Goal: Register for event/course

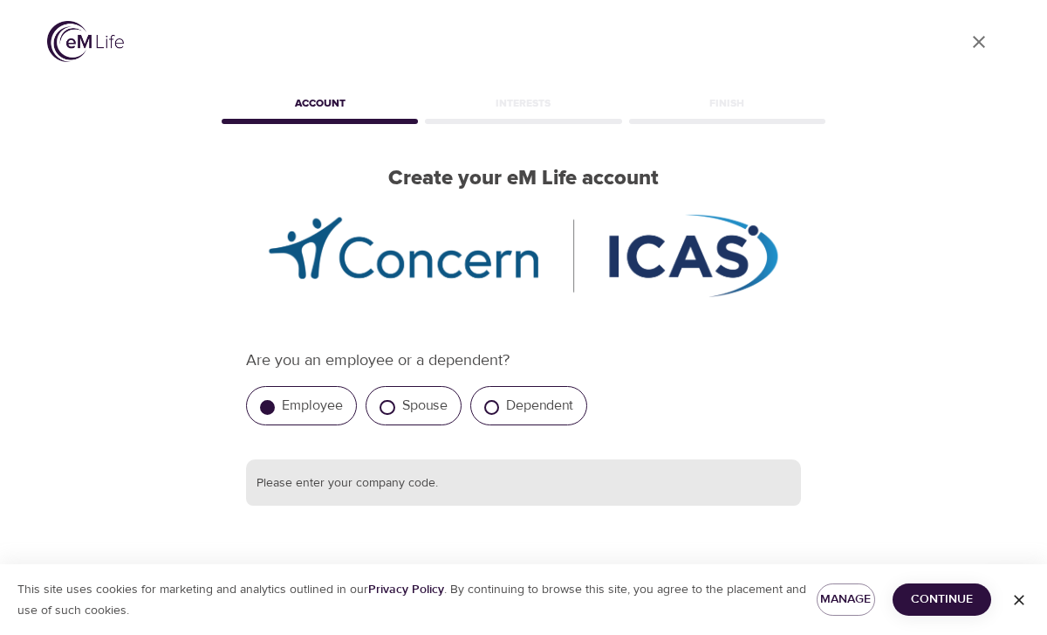
click at [415, 484] on input "text" at bounding box center [523, 482] width 555 height 47
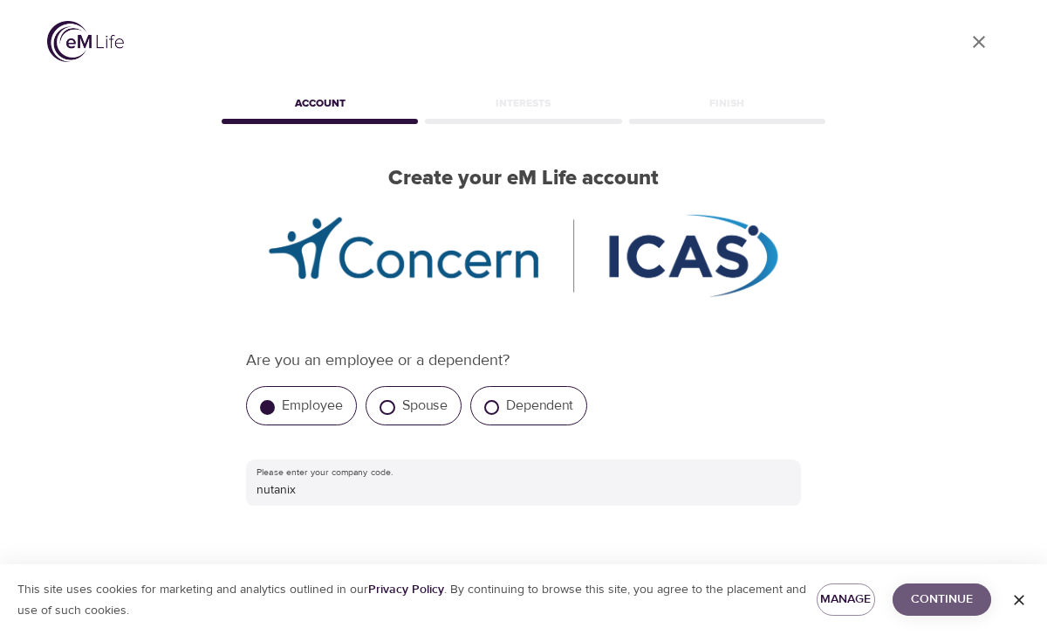
click at [944, 601] on span "Continue" at bounding box center [942, 599] width 71 height 22
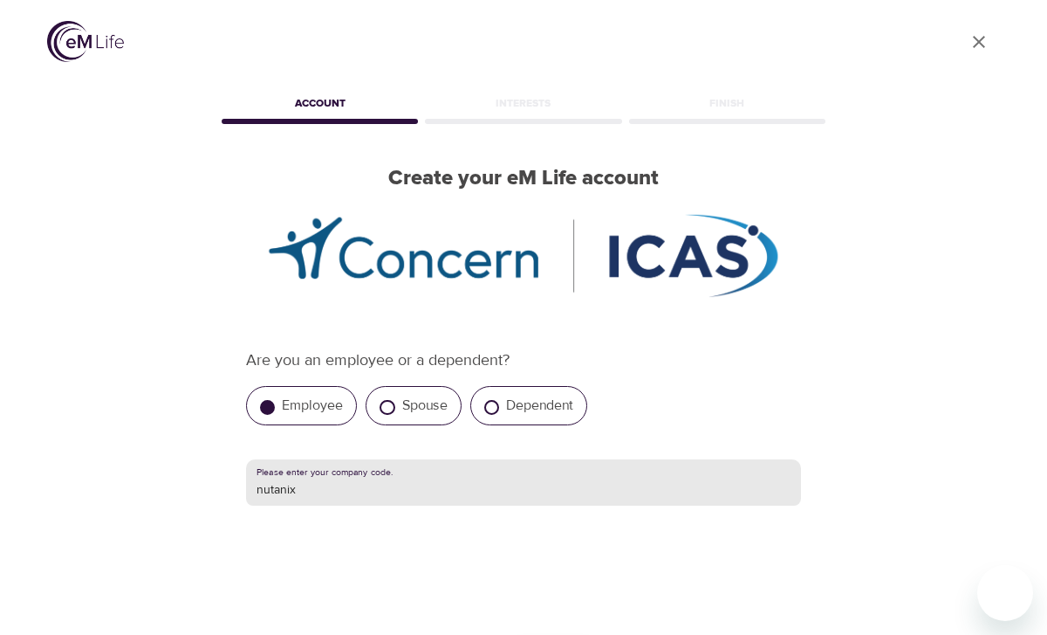
click at [664, 478] on input "nutanix" at bounding box center [523, 482] width 555 height 47
click at [565, 477] on input "Nutanix" at bounding box center [523, 482] width 555 height 47
type input "Nutanix"
click at [374, 476] on input "Nutanix" at bounding box center [523, 482] width 555 height 47
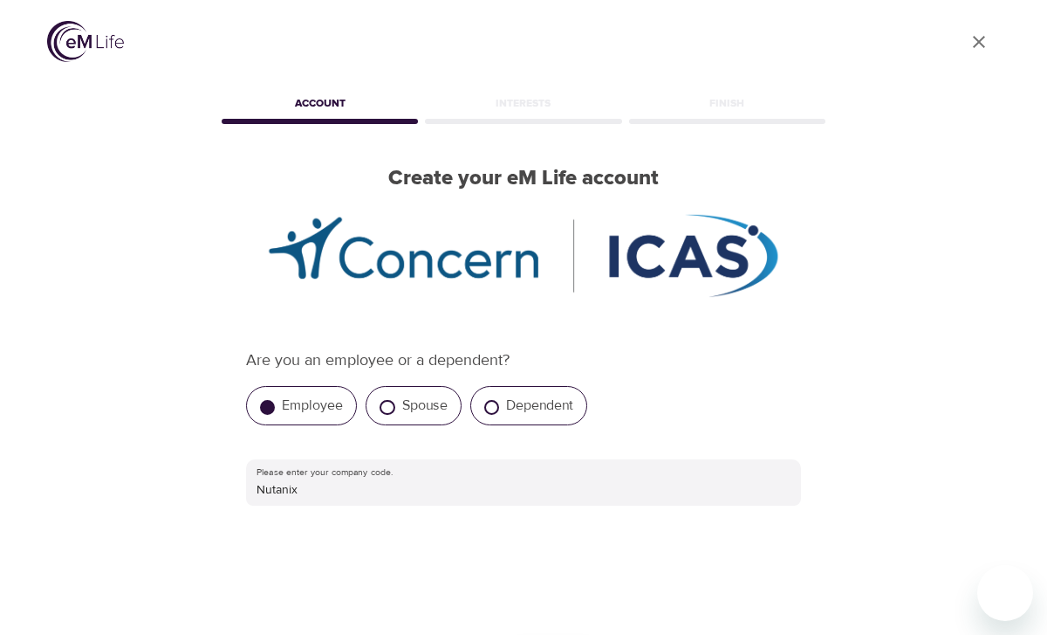
click at [911, 407] on div "User Profile Account Interests Finish Create your eM Life account Are you an em…" at bounding box center [523, 317] width 995 height 635
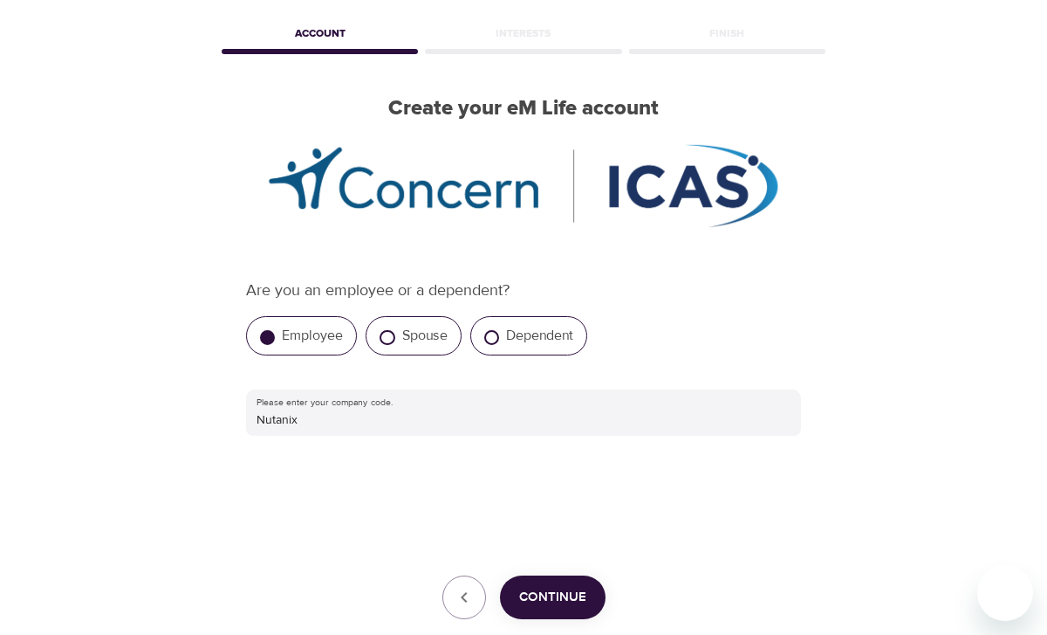
scroll to position [105, 0]
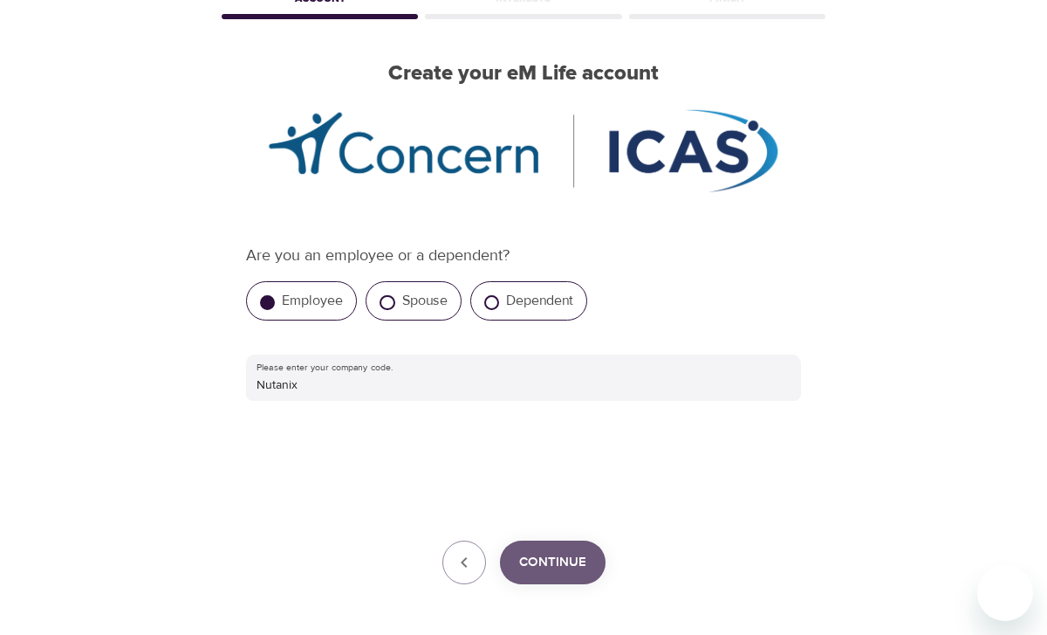
click at [551, 567] on span "Continue" at bounding box center [552, 562] width 67 height 23
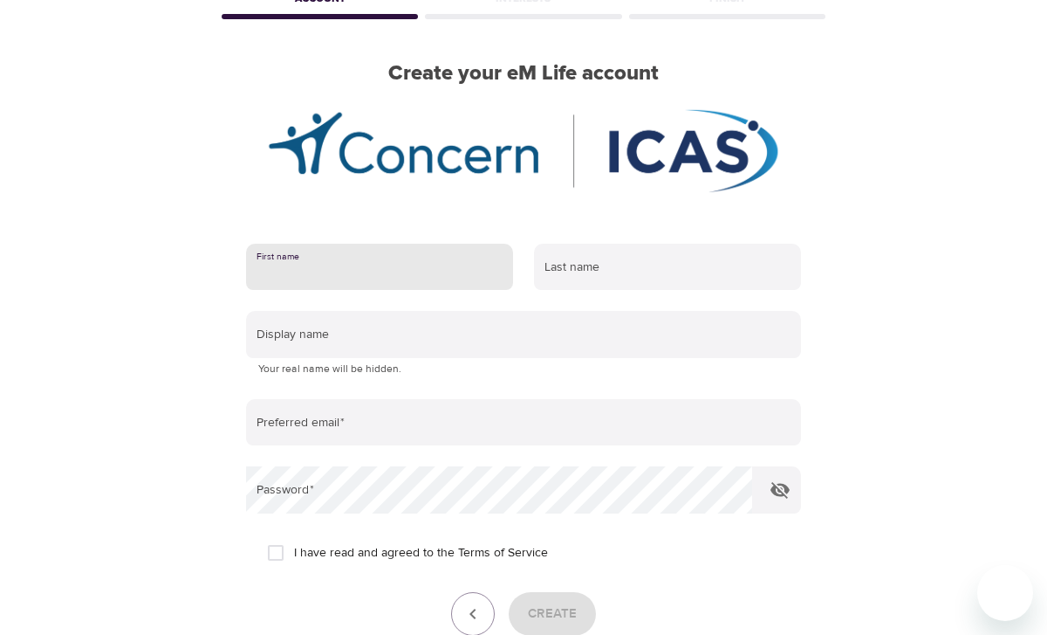
click at [412, 266] on input "text" at bounding box center [379, 267] width 267 height 47
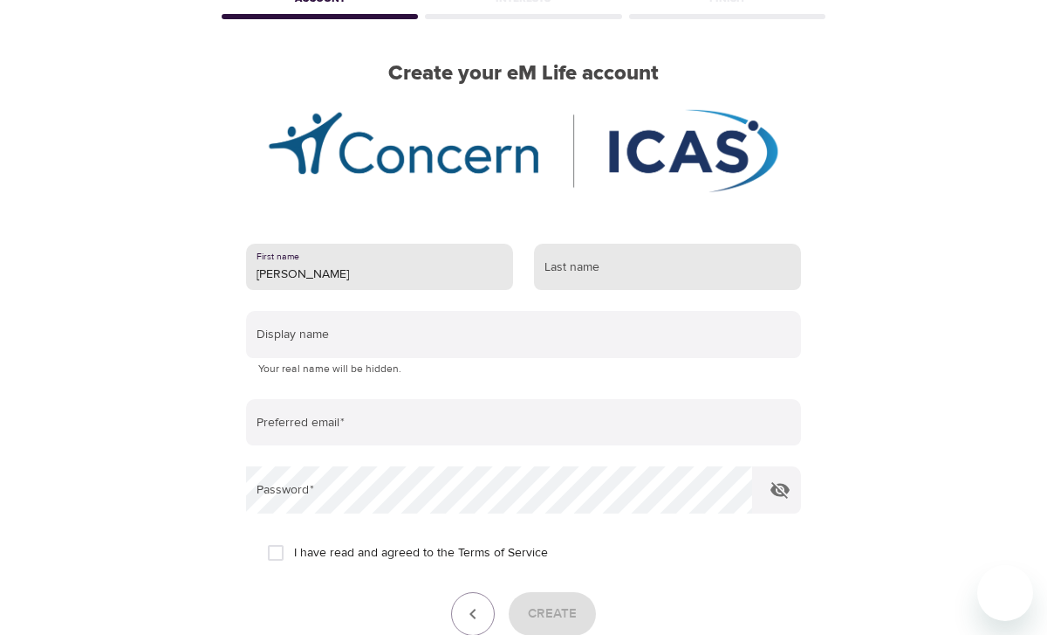
type input "Martina"
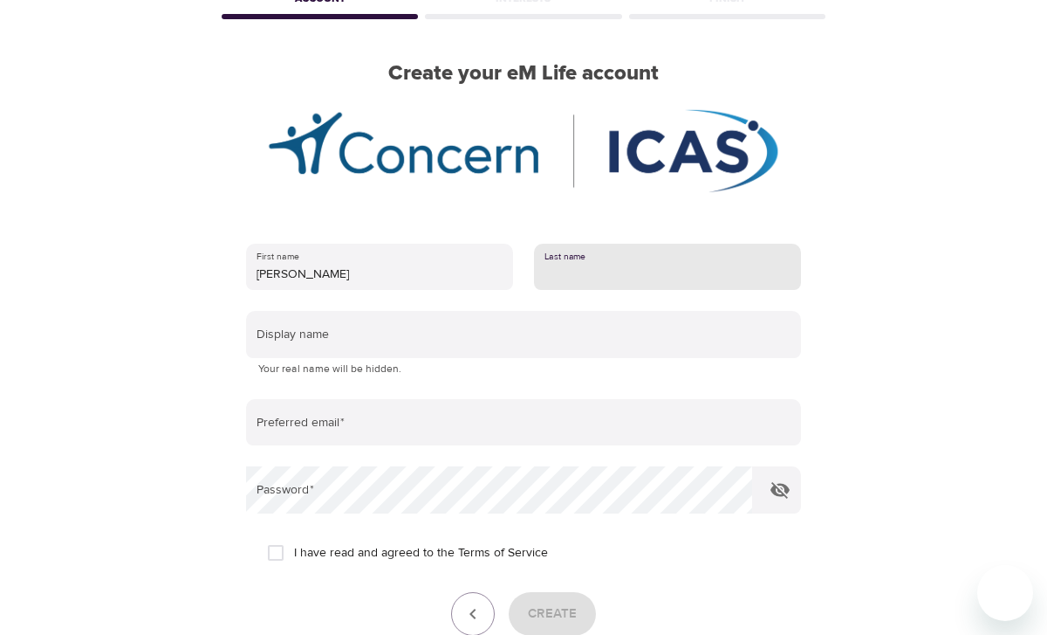
click at [644, 266] on input "text" at bounding box center [667, 267] width 267 height 47
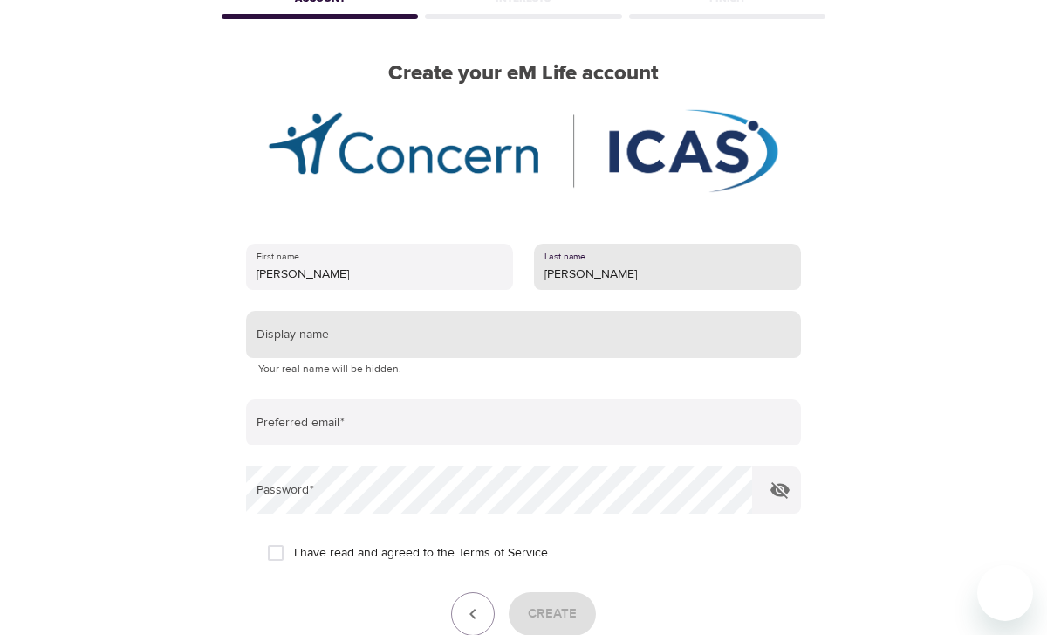
type input "Watson"
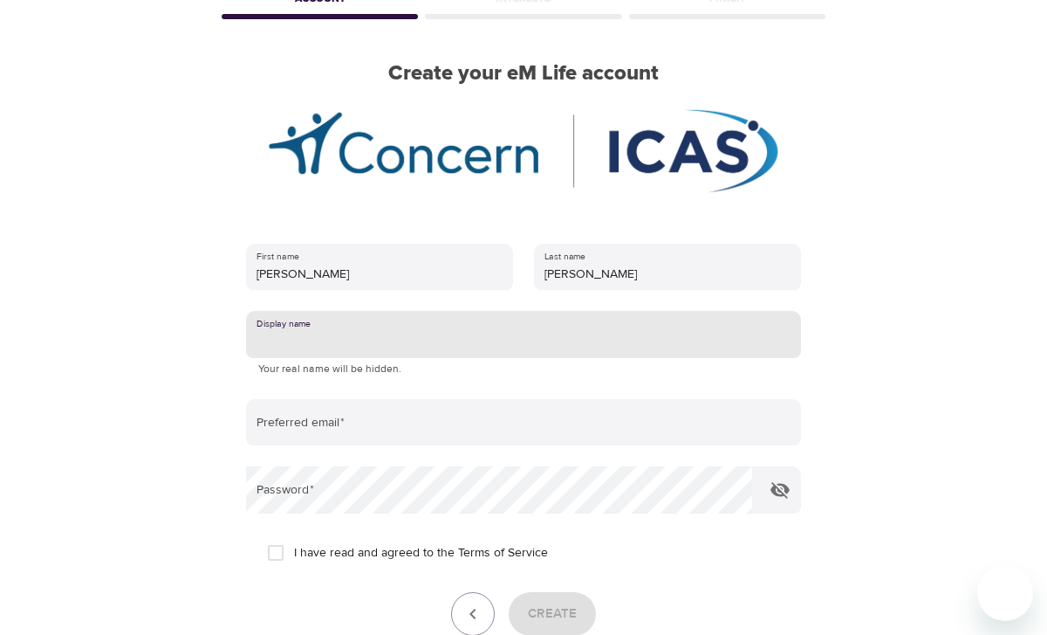
click at [505, 346] on input "text" at bounding box center [523, 334] width 555 height 47
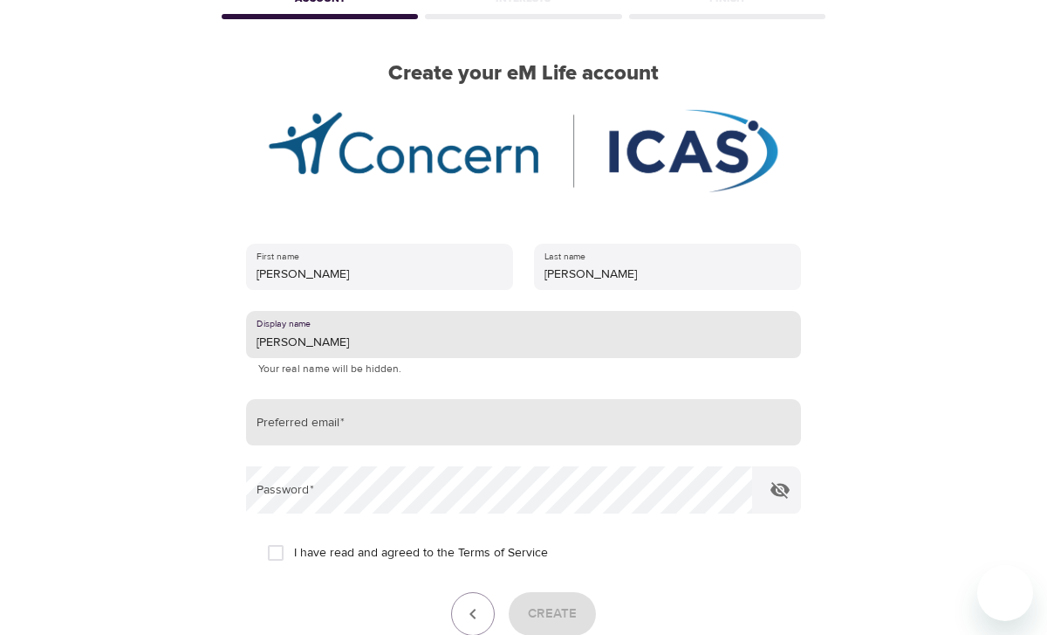
type input "Martina"
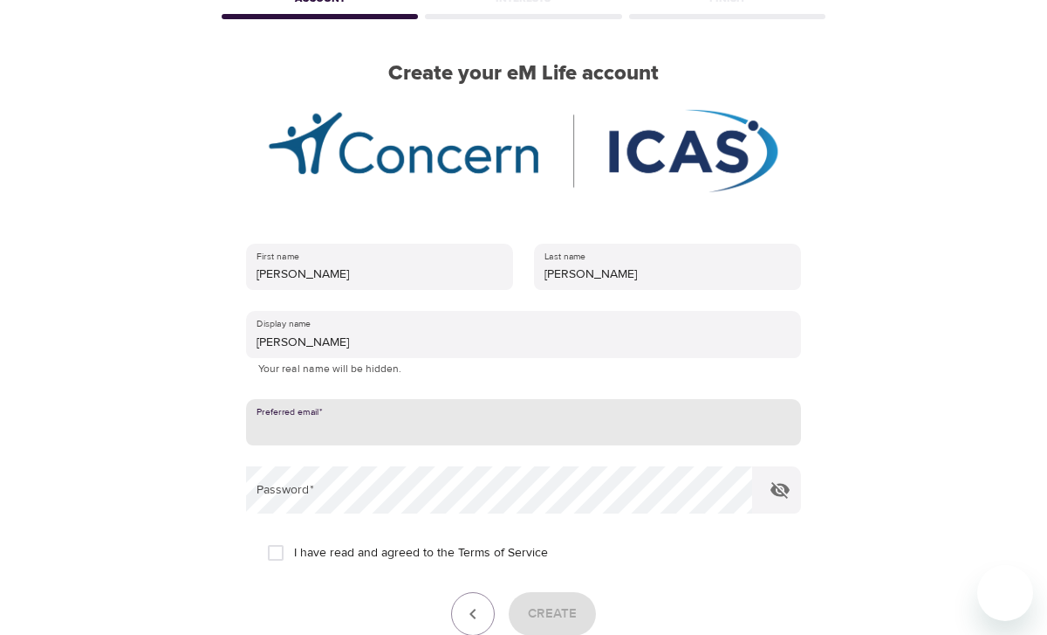
click at [352, 439] on input "email" at bounding box center [523, 422] width 555 height 47
type input "[PERSON_NAME][EMAIL_ADDRESS][PERSON_NAME][DOMAIN_NAME]"
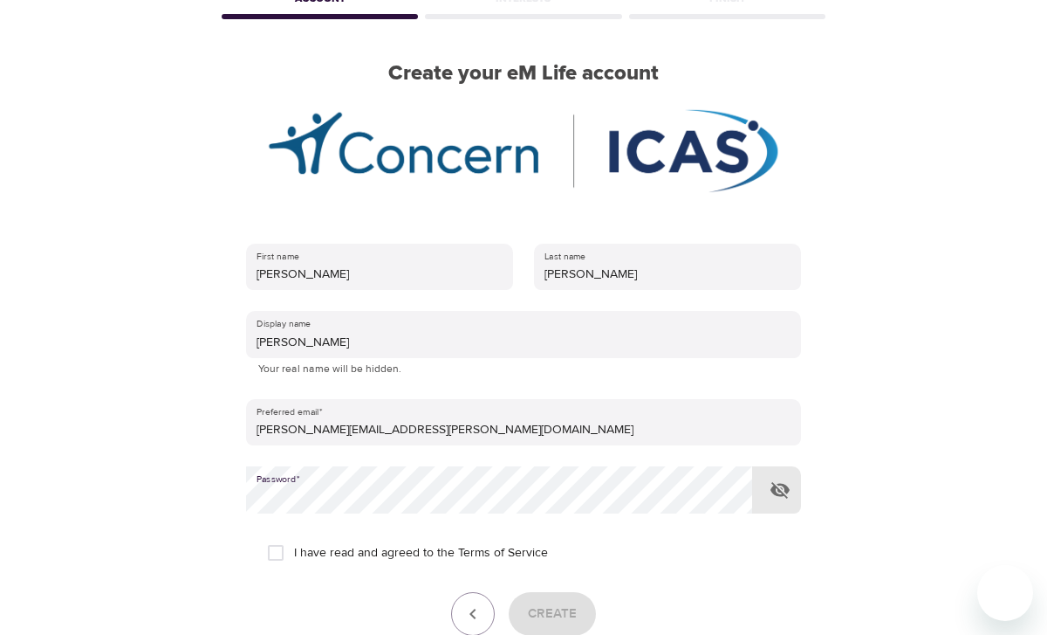
click at [781, 492] on icon "button" at bounding box center [780, 490] width 19 height 17
click at [278, 552] on input "I have read and agreed to the Terms of Service" at bounding box center [276, 552] width 37 height 37
checkbox input "true"
click at [558, 610] on span "Create" at bounding box center [552, 613] width 49 height 23
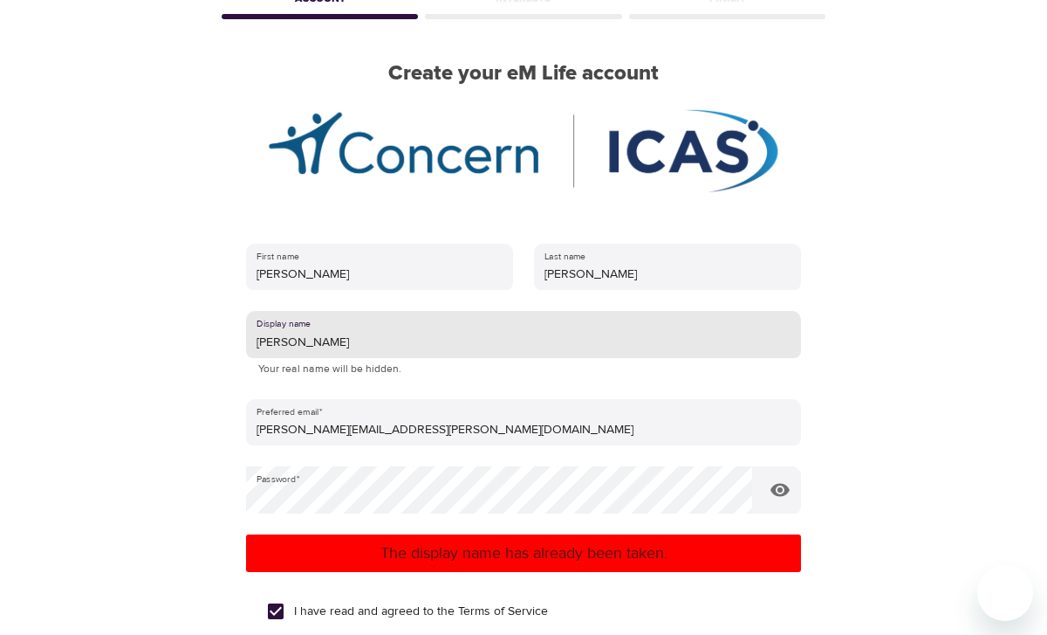
click at [498, 340] on input "Martina" at bounding box center [523, 334] width 555 height 47
type input "[PERSON_NAME]"
click at [938, 430] on div "User Profile Account Interests Finish Create your eM Life account First name Ma…" at bounding box center [523, 212] width 995 height 635
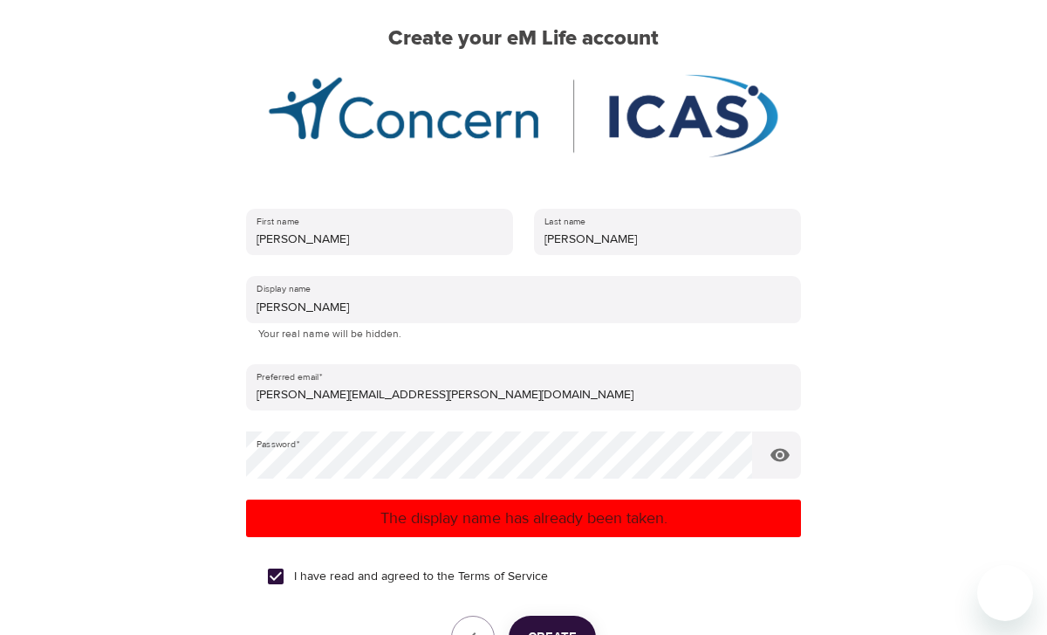
scroll to position [175, 0]
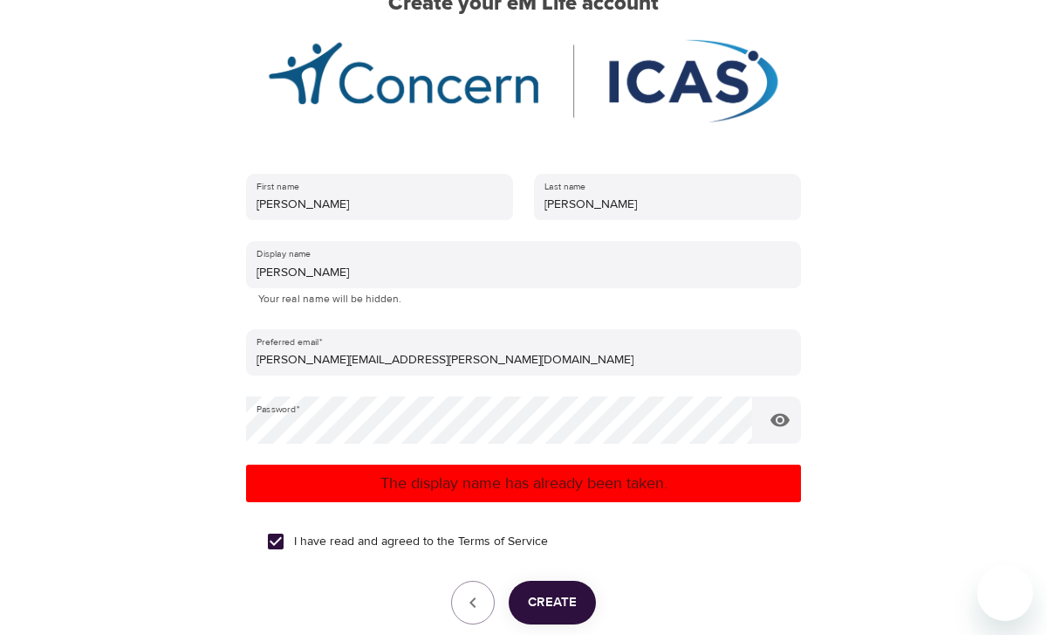
click at [564, 597] on span "Create" at bounding box center [552, 602] width 49 height 23
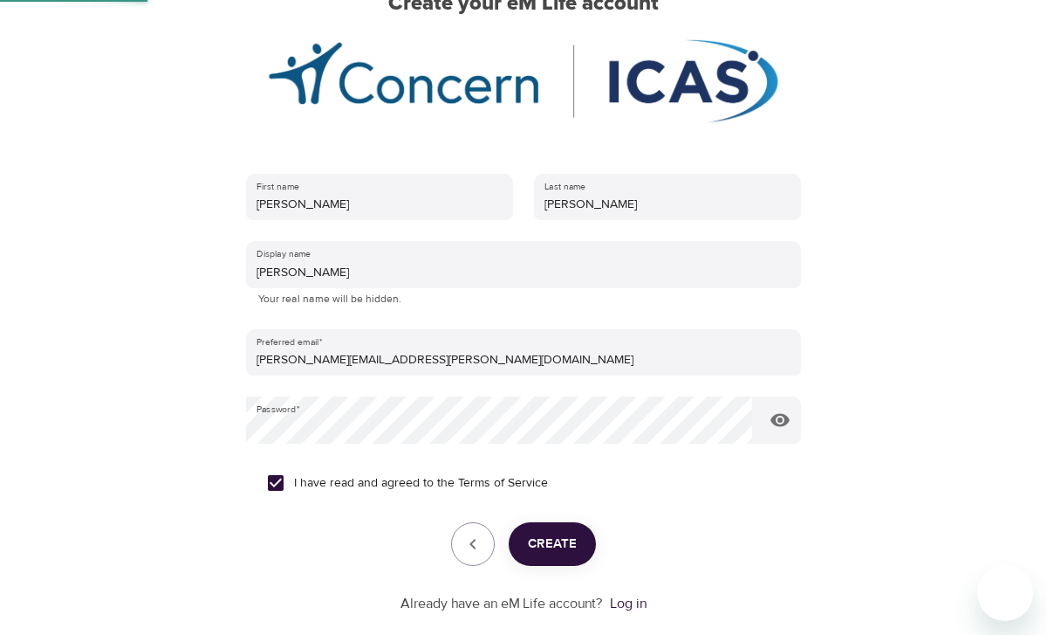
scroll to position [106, 0]
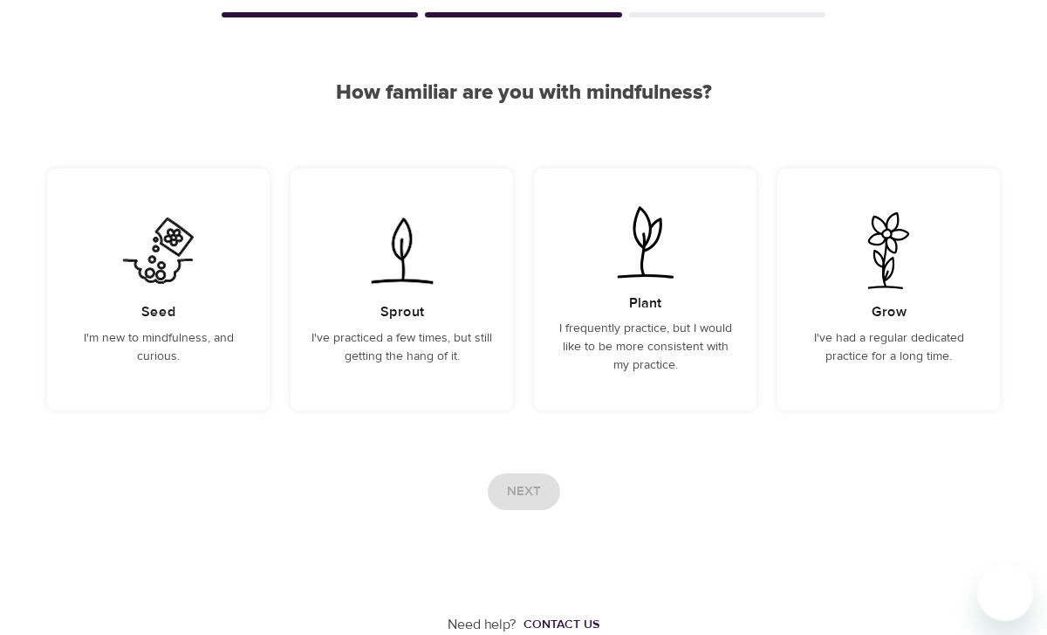
click at [832, 502] on div "Next" at bounding box center [523, 491] width 953 height 37
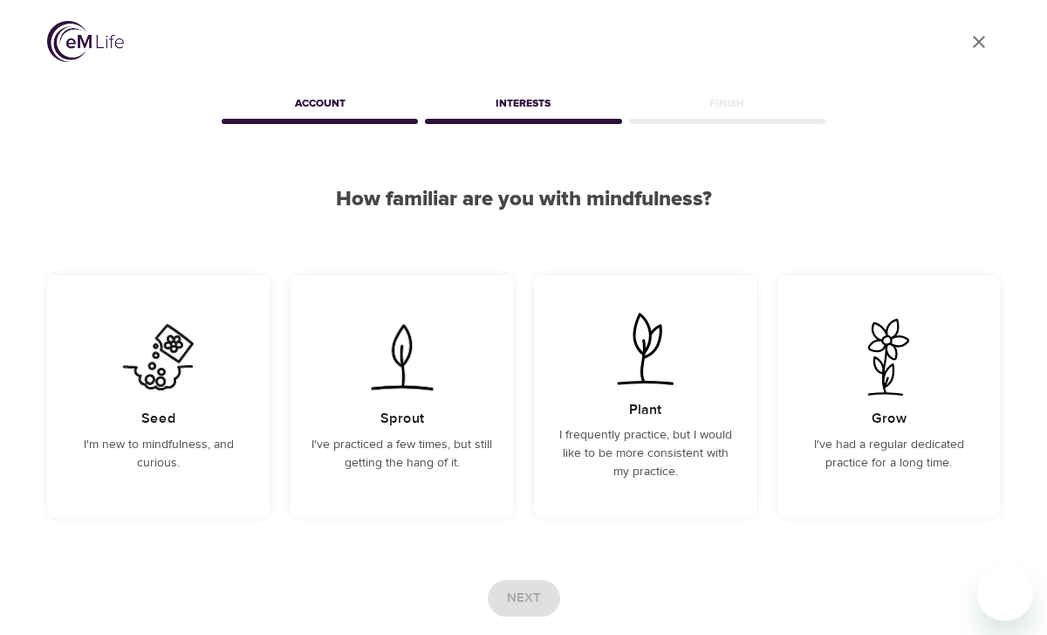
scroll to position [35, 0]
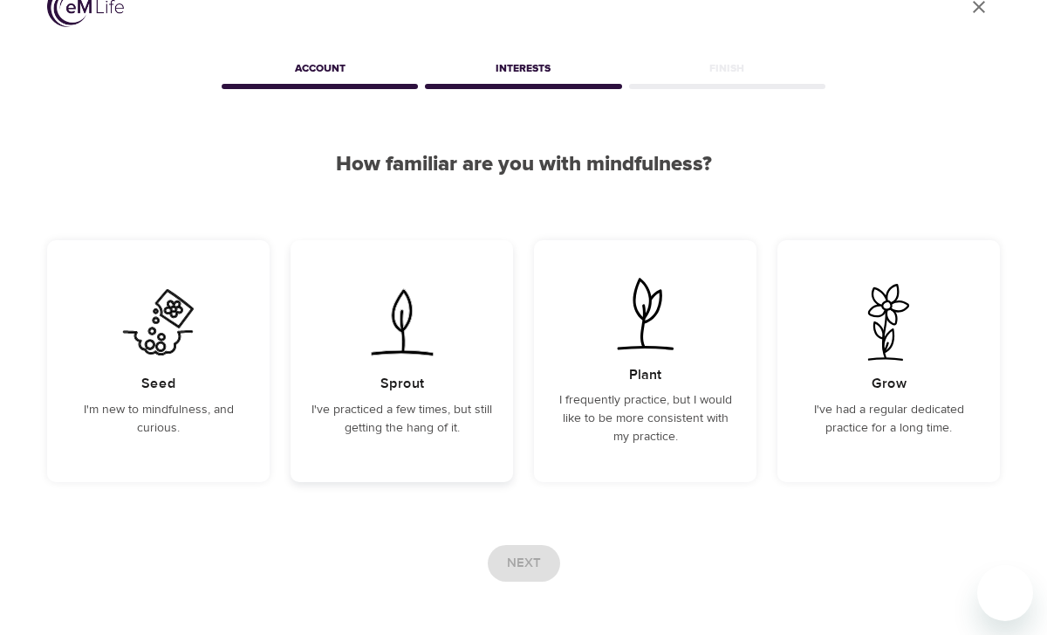
click at [447, 383] on div "Sprout I've practiced a few times, but still getting the hang of it." at bounding box center [402, 361] width 223 height 242
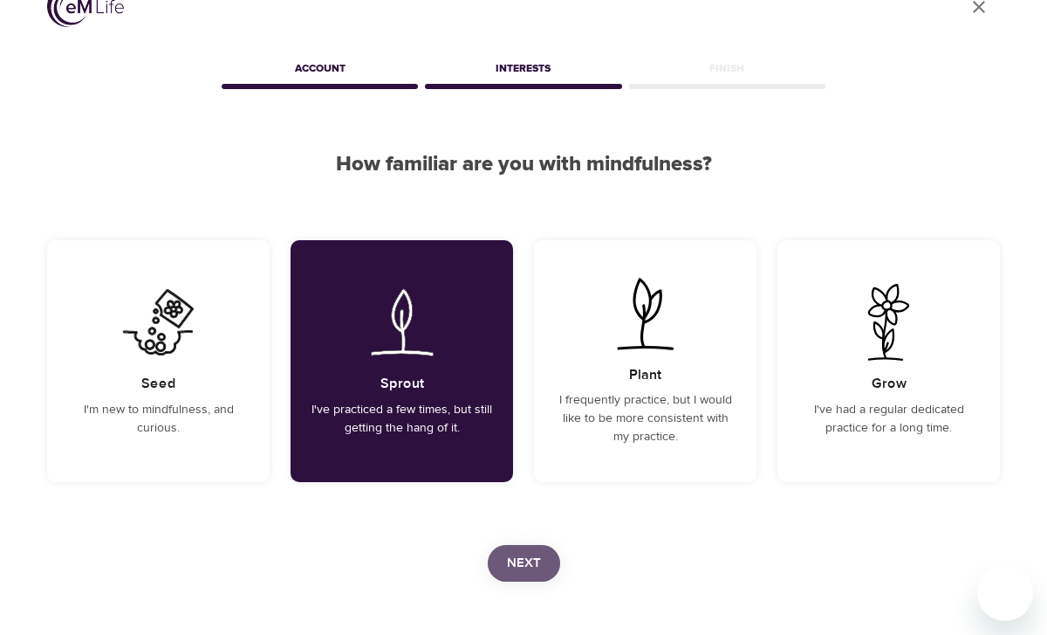
click at [527, 566] on span "Next" at bounding box center [524, 563] width 34 height 23
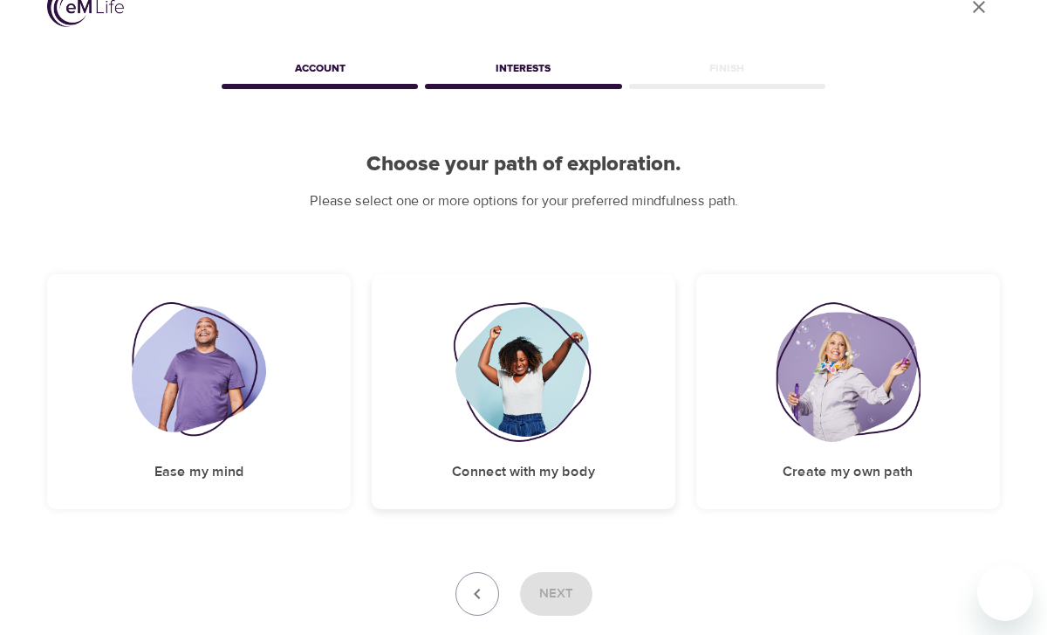
click at [535, 364] on img at bounding box center [523, 372] width 141 height 140
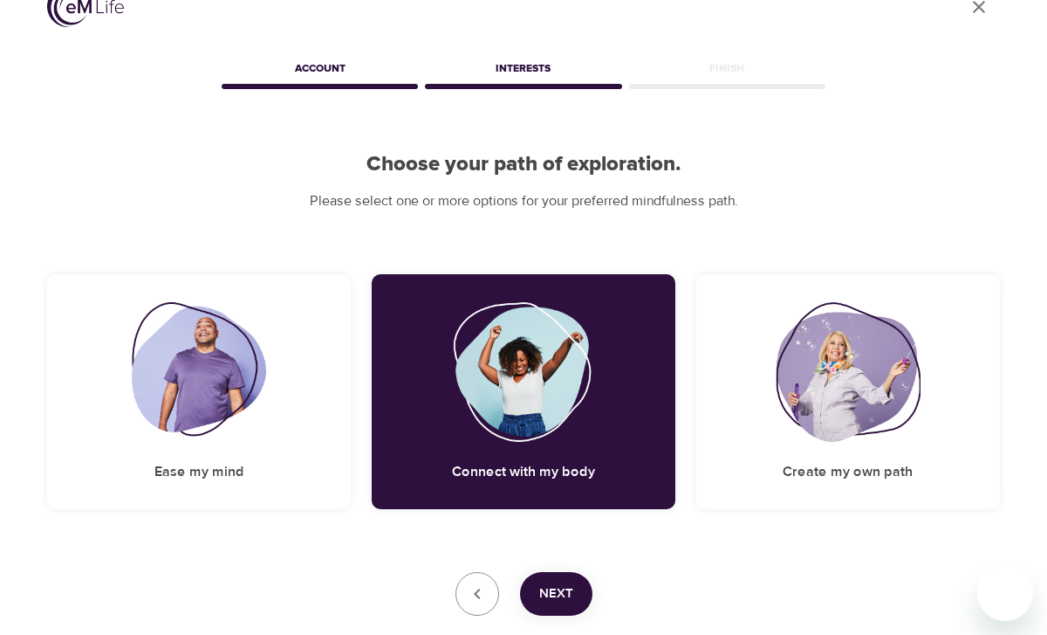
click at [573, 590] on button "Next" at bounding box center [556, 594] width 72 height 44
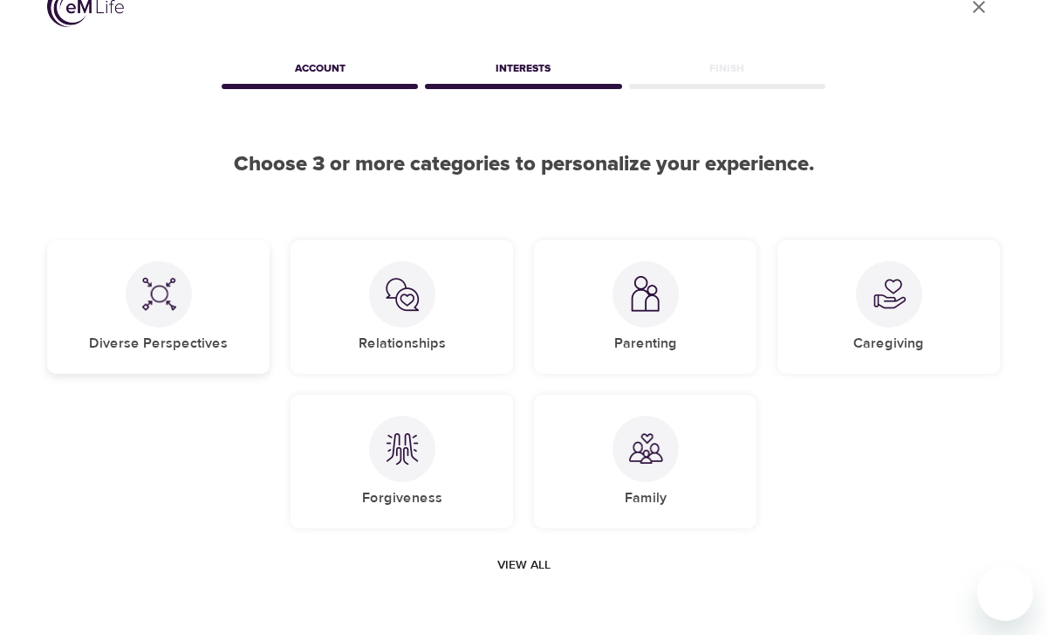
click at [210, 324] on div "Diverse Perspectives" at bounding box center [158, 307] width 223 height 134
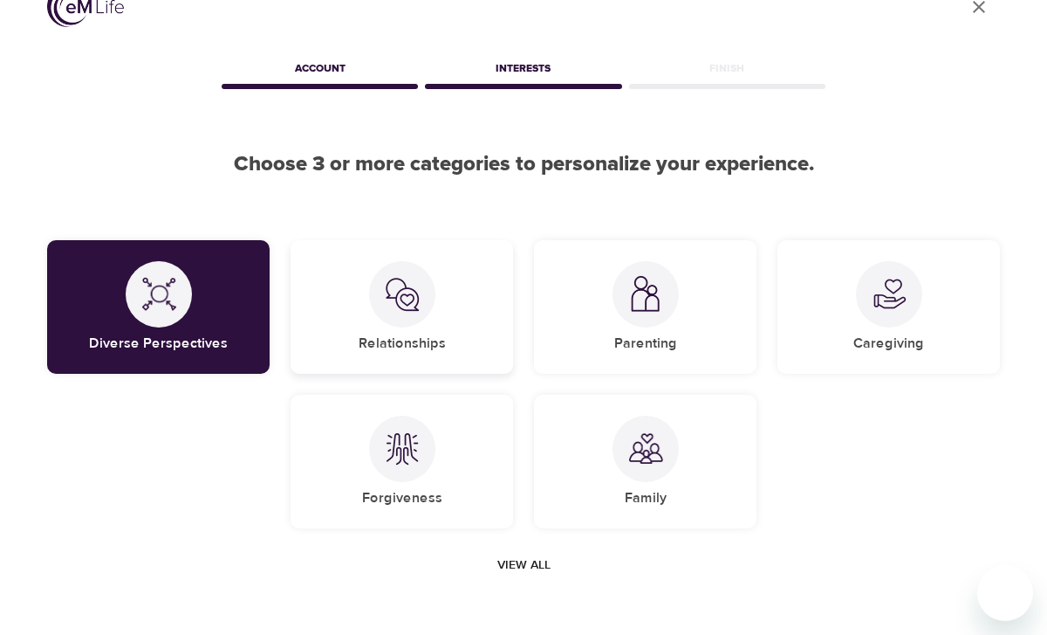
click at [361, 330] on div "Relationships" at bounding box center [402, 307] width 223 height 134
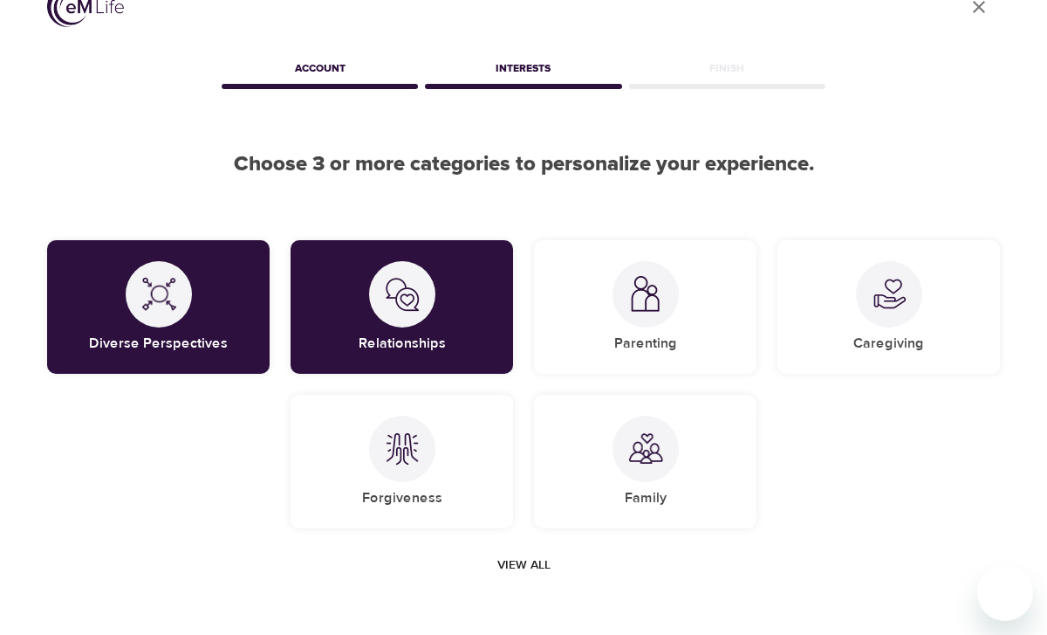
click at [532, 563] on span "View all" at bounding box center [524, 565] width 53 height 22
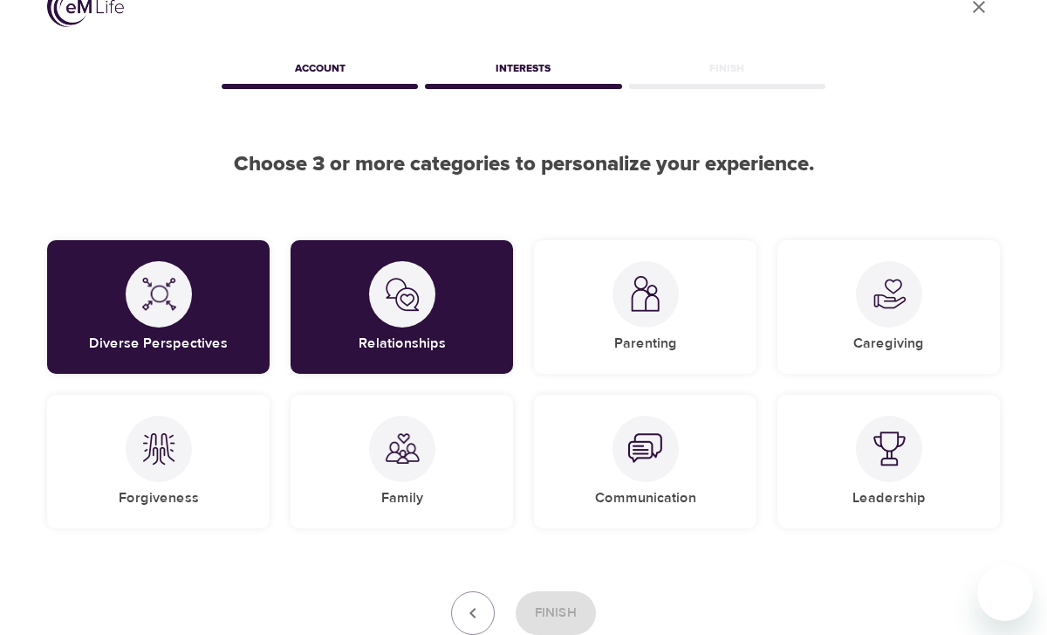
click at [867, 555] on div "User Profile Account Interests Finish Choose 3 or more categories to personaliz…" at bounding box center [523, 362] width 995 height 794
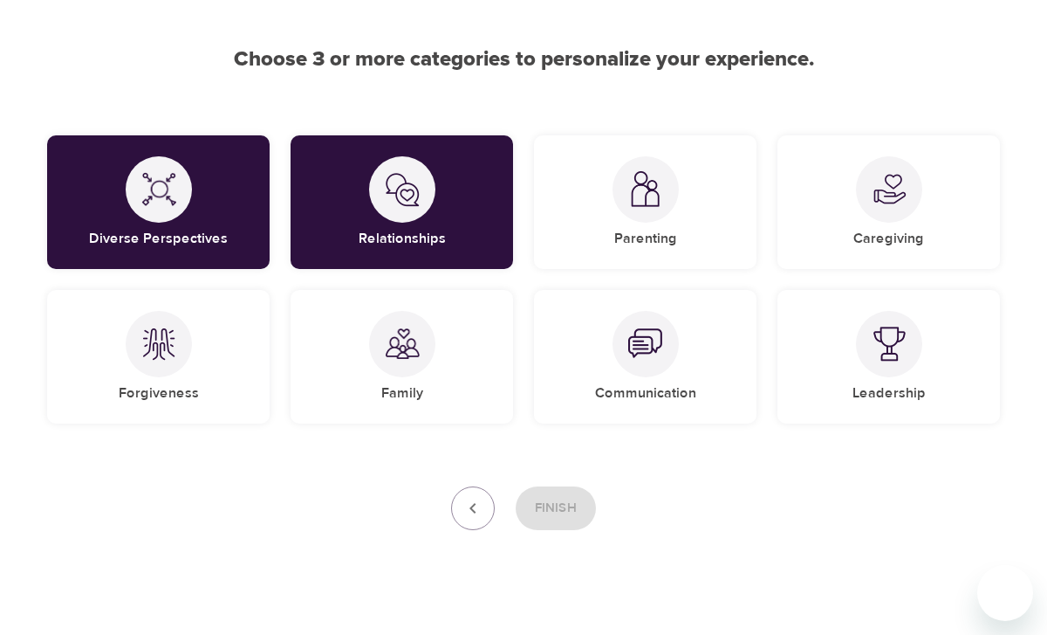
scroll to position [160, 0]
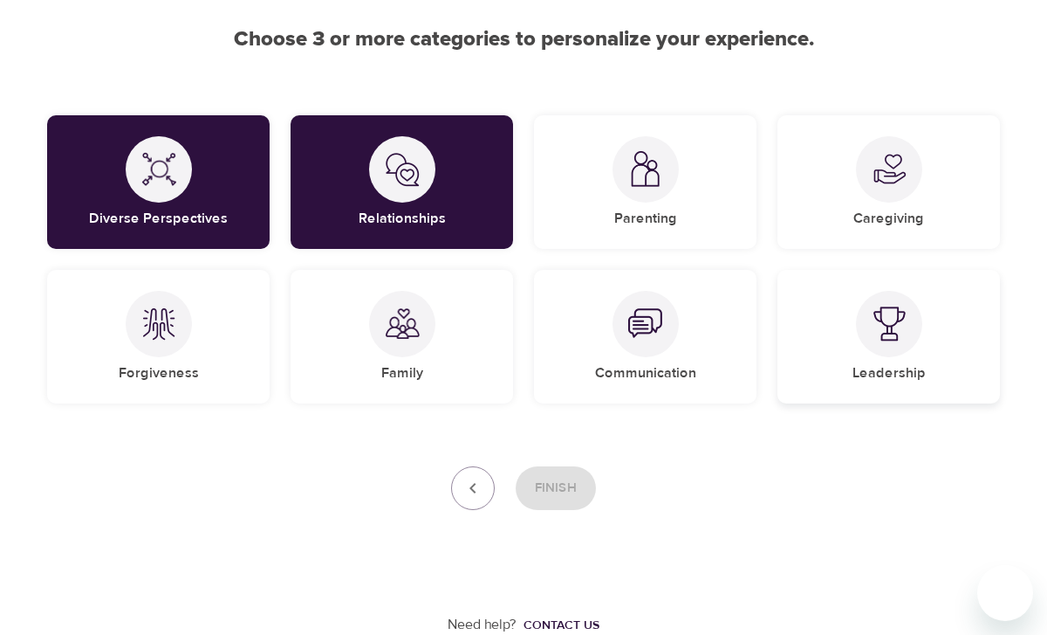
click at [874, 365] on h5 "Leadership" at bounding box center [889, 373] width 73 height 18
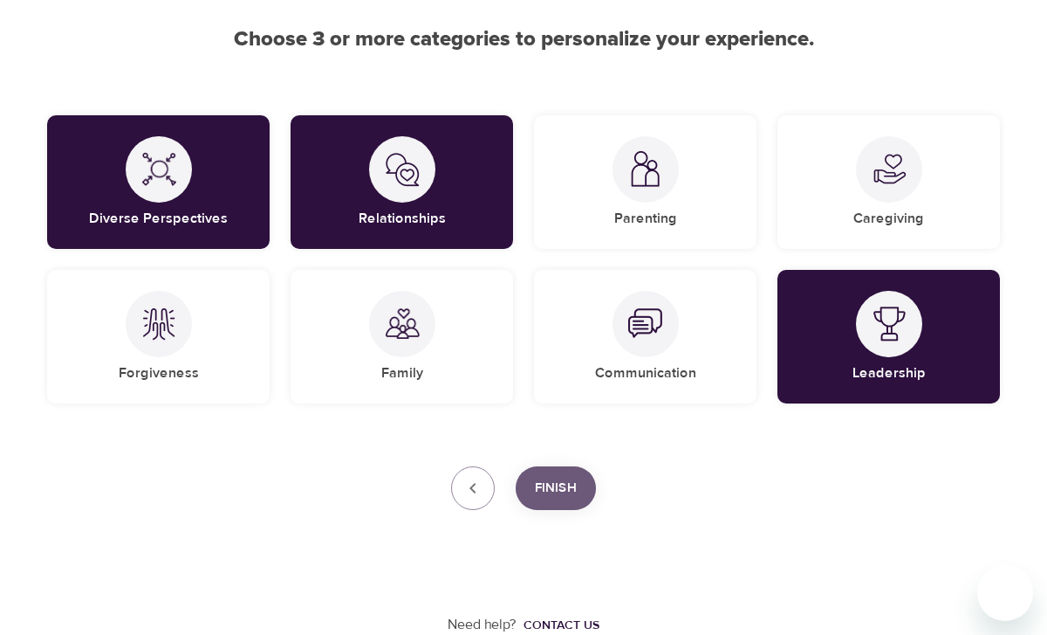
click at [559, 483] on span "Finish" at bounding box center [556, 488] width 42 height 23
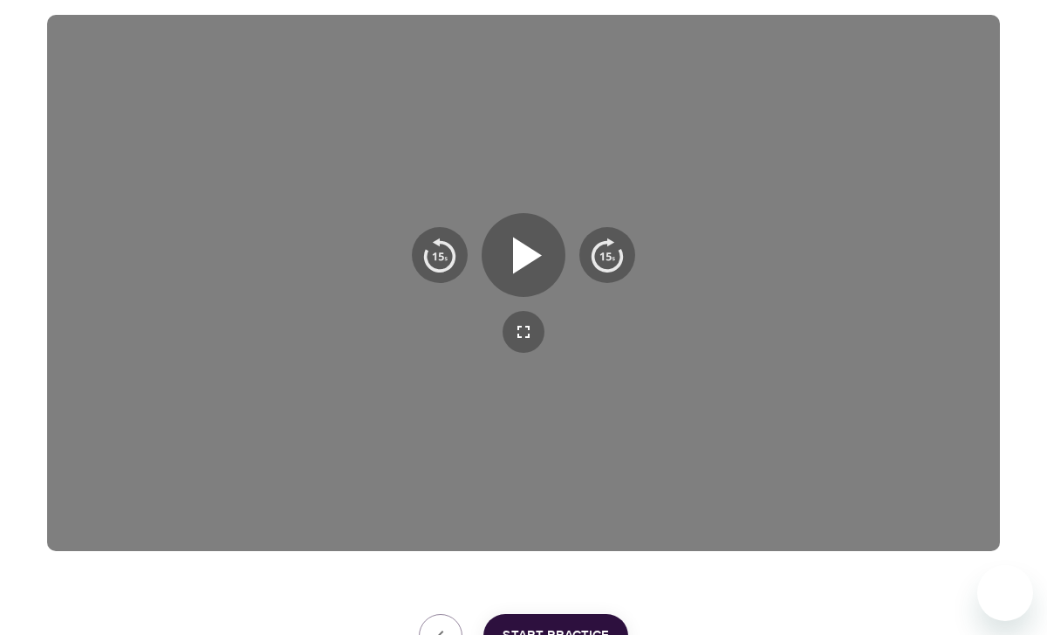
scroll to position [301, 0]
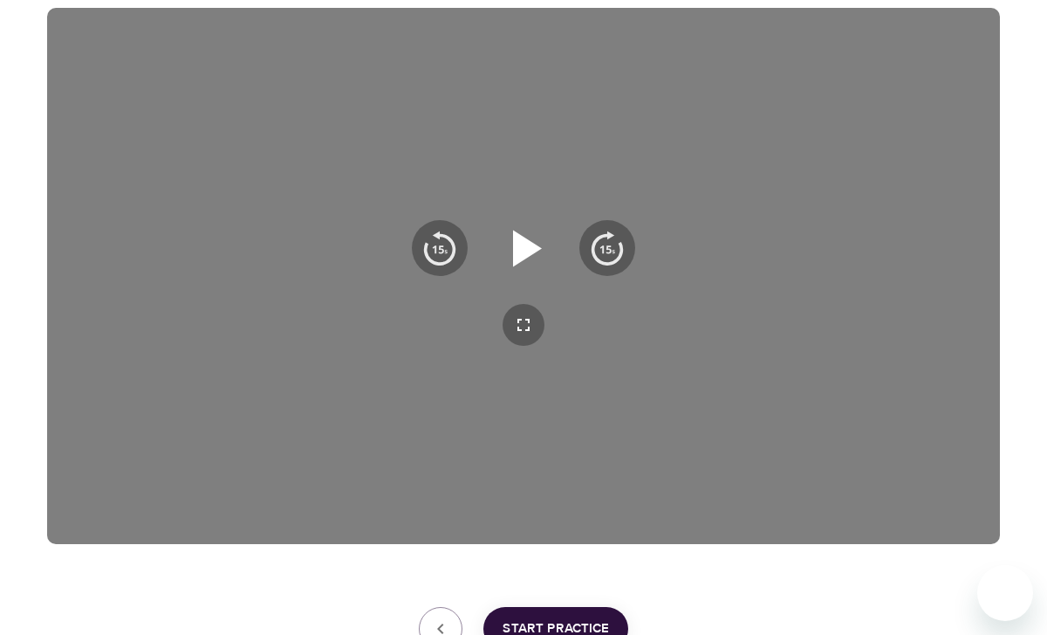
click at [536, 258] on icon "button" at bounding box center [523, 247] width 63 height 63
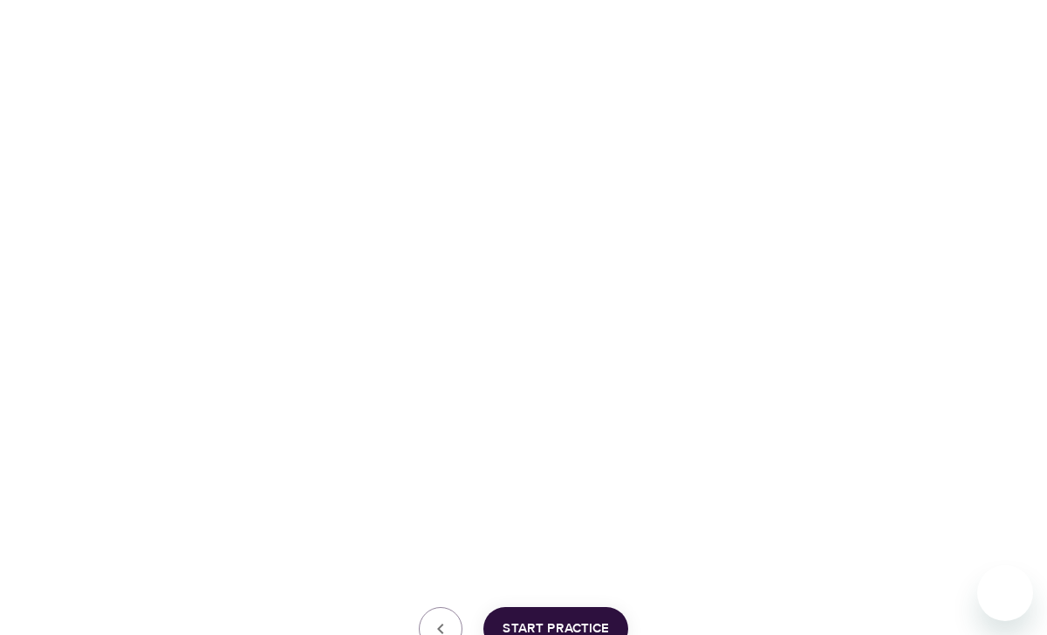
click at [593, 625] on span "Start Practice" at bounding box center [556, 628] width 106 height 23
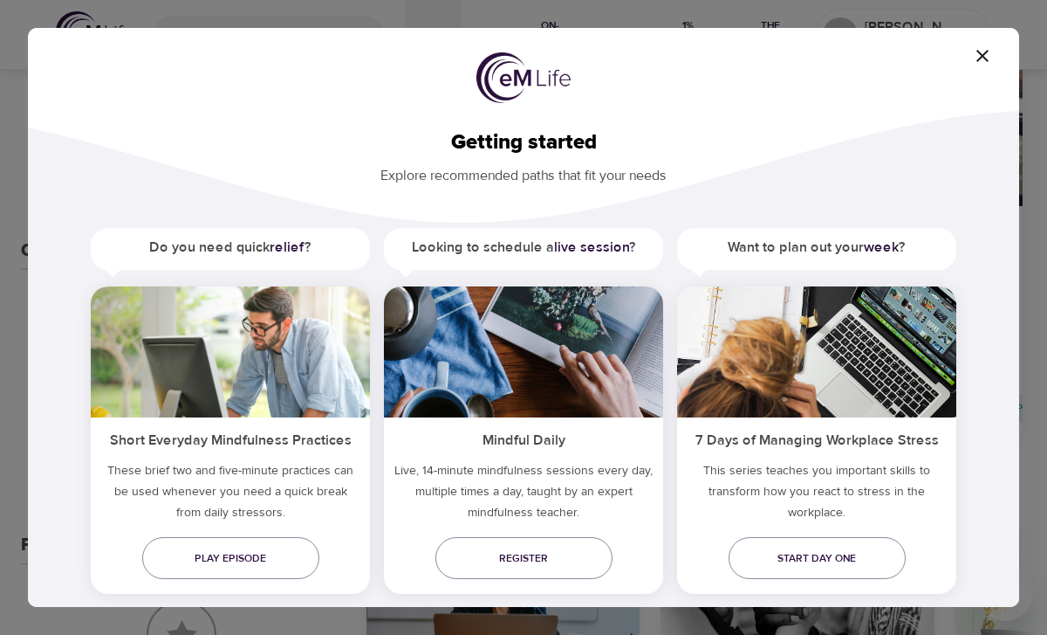
click at [928, 176] on p "Explore recommended paths that fit your needs" at bounding box center [524, 170] width 936 height 31
click at [852, 155] on p "Explore recommended paths that fit your needs" at bounding box center [524, 170] width 936 height 31
click at [966, 177] on p "Explore recommended paths that fit your needs" at bounding box center [524, 170] width 936 height 31
click at [541, 558] on span "Register" at bounding box center [524, 558] width 149 height 18
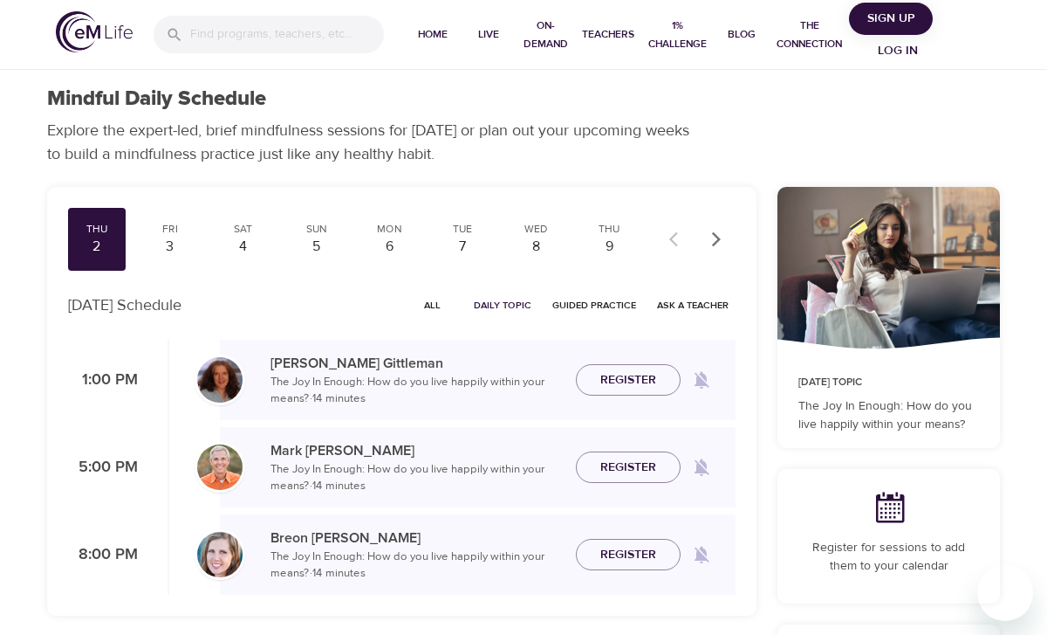
click at [1033, 321] on div at bounding box center [1038, 317] width 17 height 635
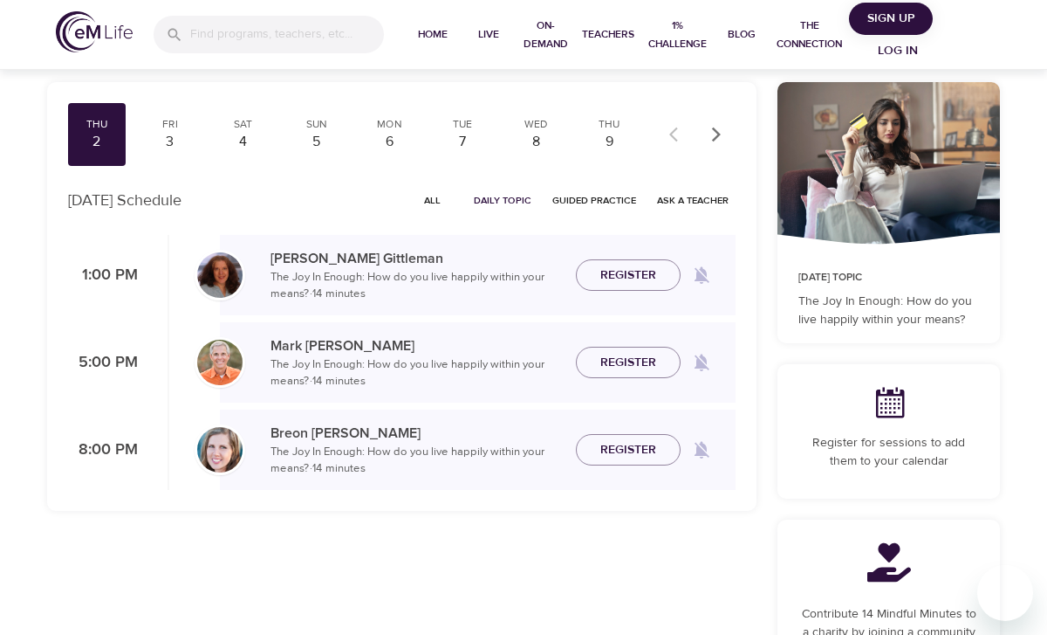
scroll to position [140, 0]
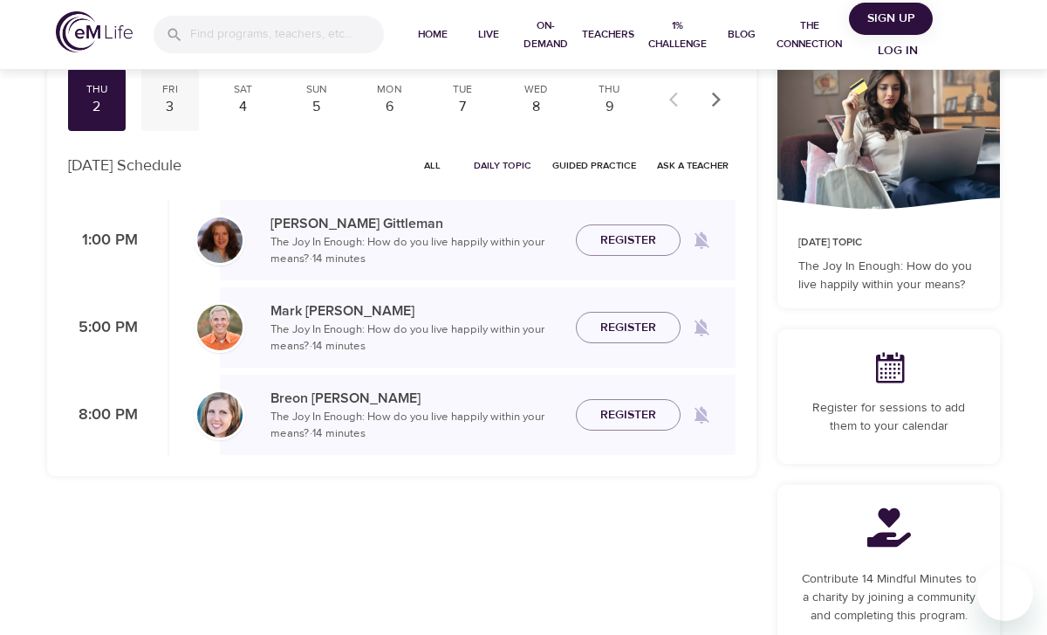
click at [166, 115] on div "3" at bounding box center [170, 107] width 44 height 20
click at [237, 113] on div "4" at bounding box center [244, 107] width 44 height 20
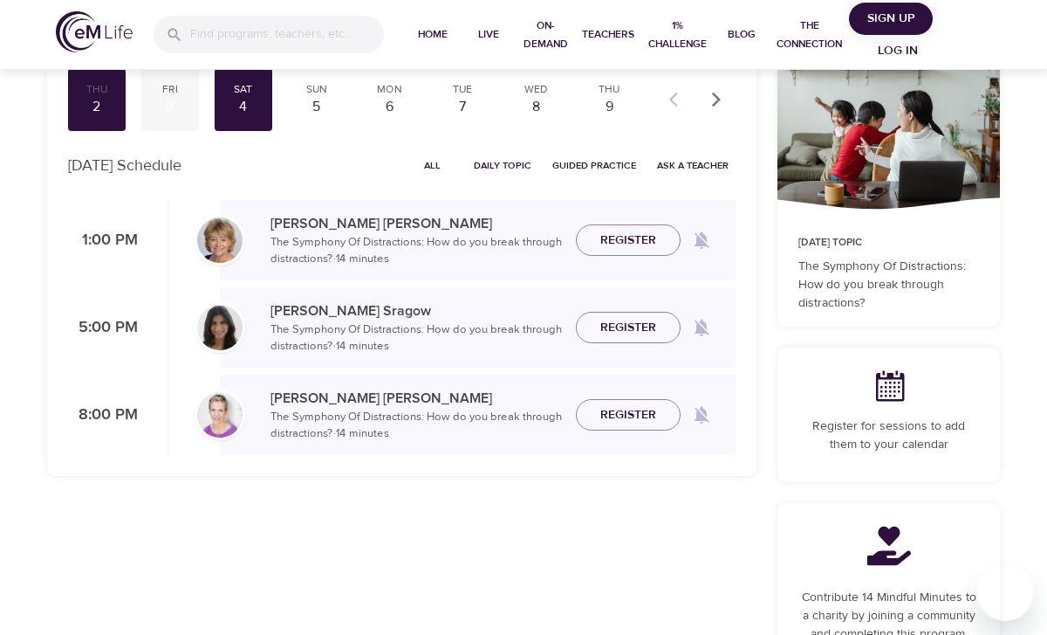
click at [176, 100] on div "3" at bounding box center [170, 107] width 44 height 20
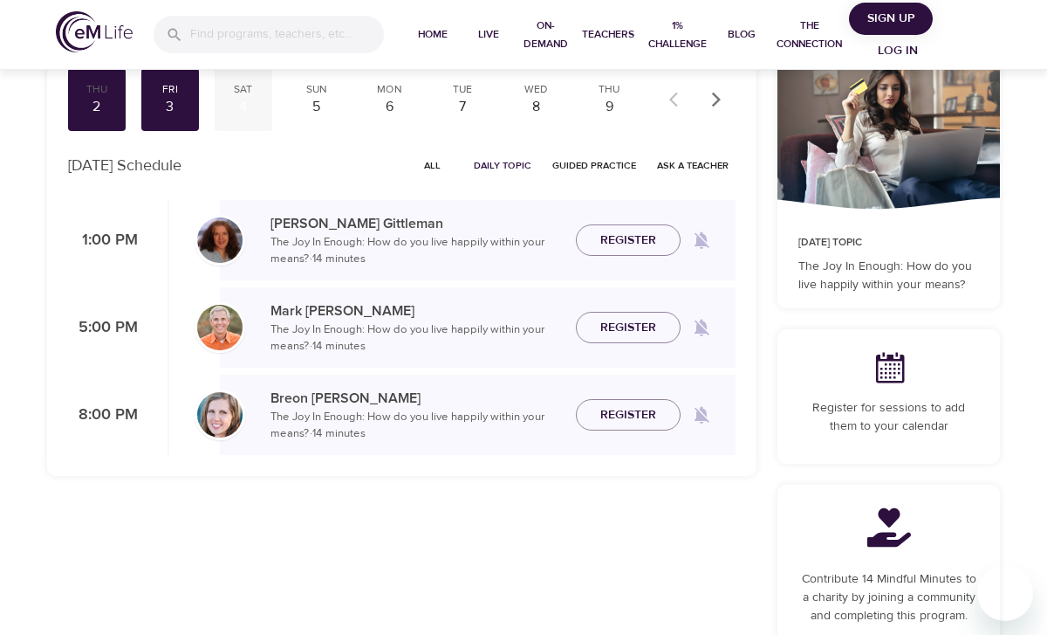
click at [246, 110] on div "4" at bounding box center [244, 107] width 44 height 20
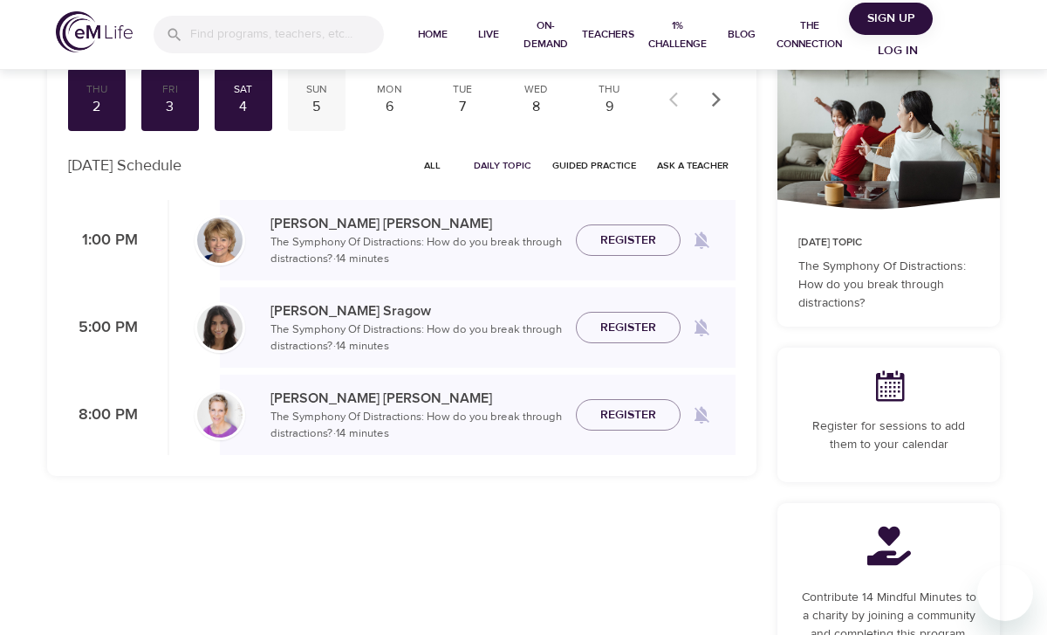
click at [330, 102] on div "5" at bounding box center [317, 107] width 44 height 20
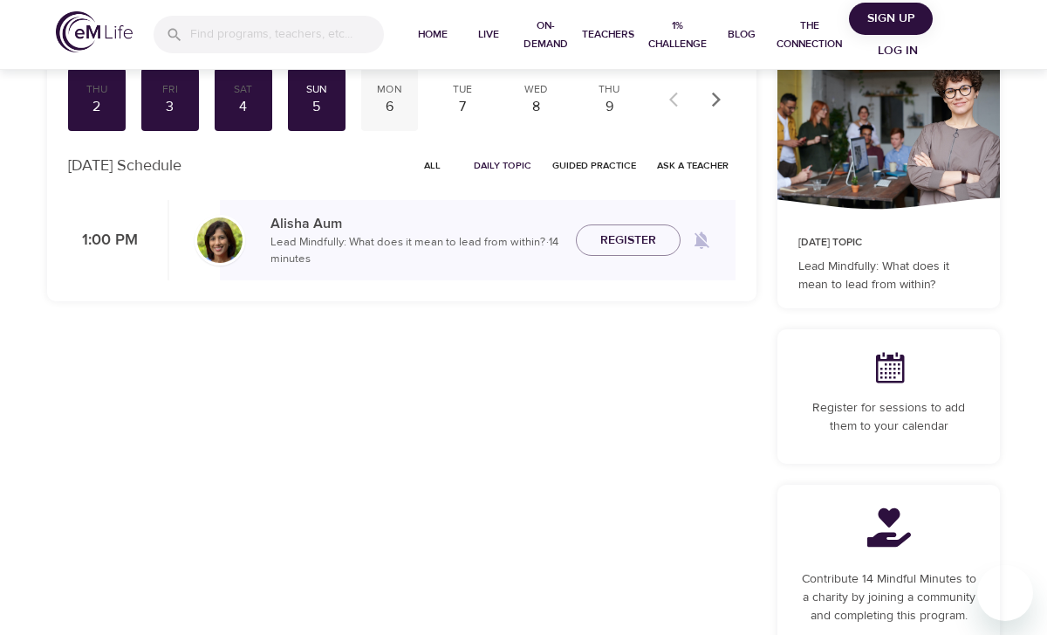
click at [390, 103] on div "6" at bounding box center [390, 107] width 44 height 20
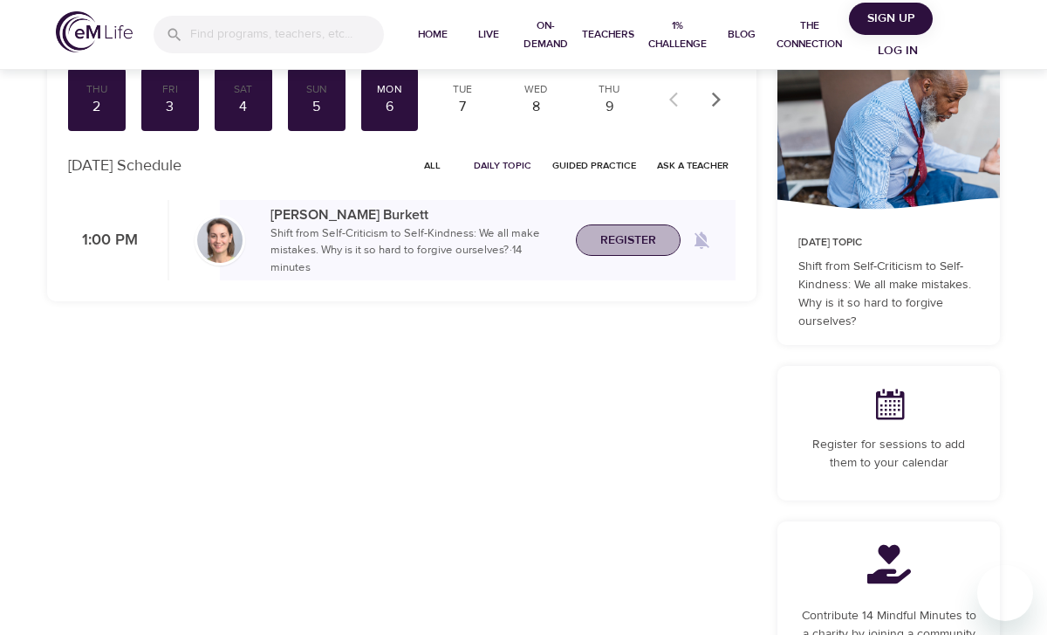
click at [625, 243] on span "Register" at bounding box center [629, 241] width 56 height 22
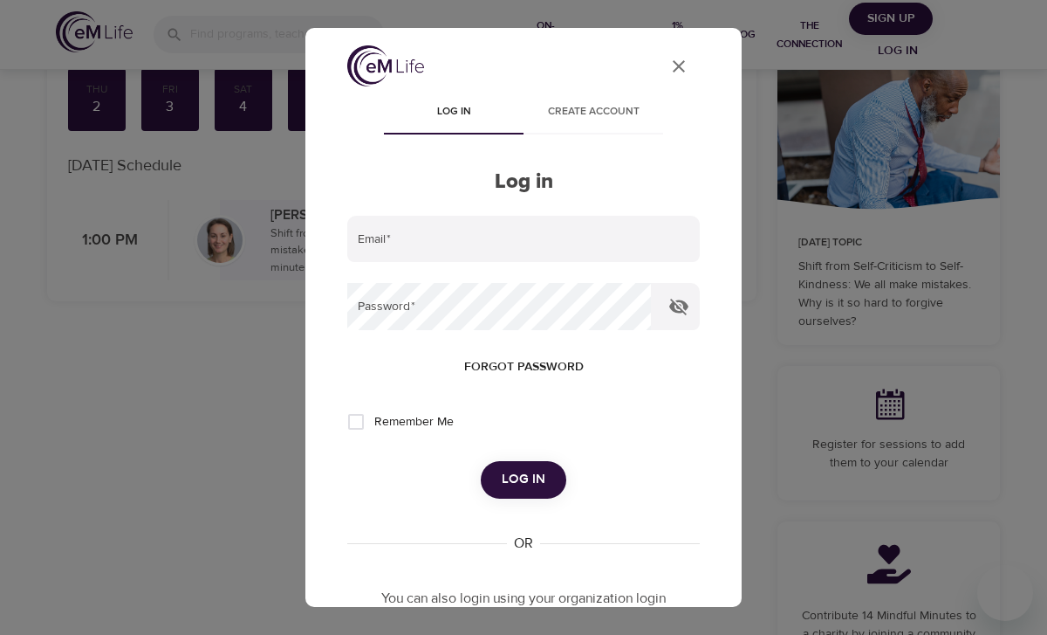
type input "[PERSON_NAME][EMAIL_ADDRESS][PERSON_NAME][DOMAIN_NAME]"
click at [358, 420] on input "Remember Me" at bounding box center [356, 421] width 37 height 37
checkbox input "true"
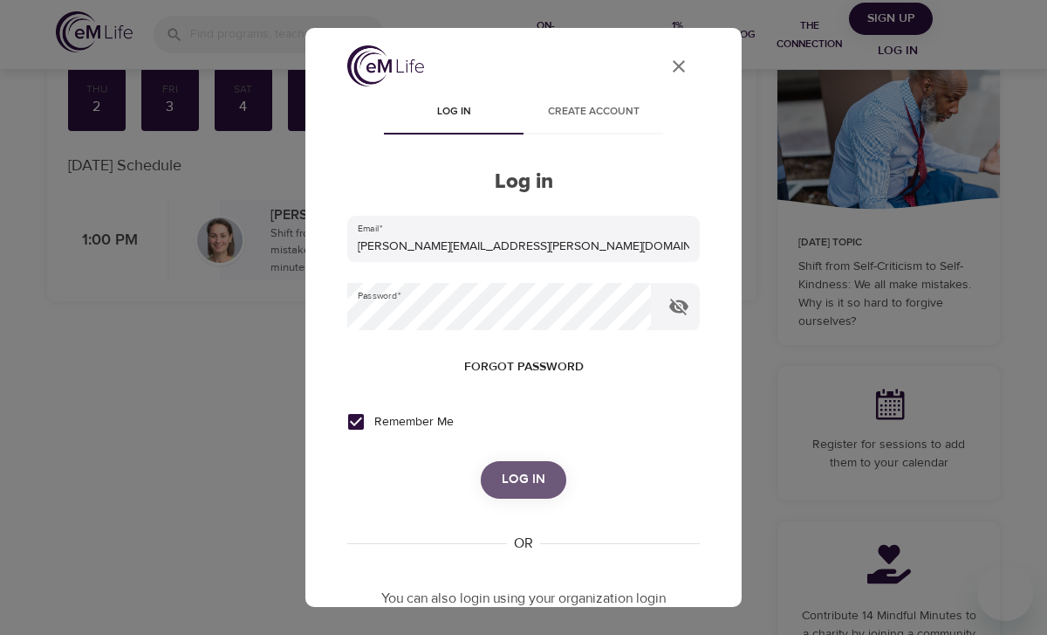
click at [525, 477] on span "Log in" at bounding box center [524, 479] width 44 height 23
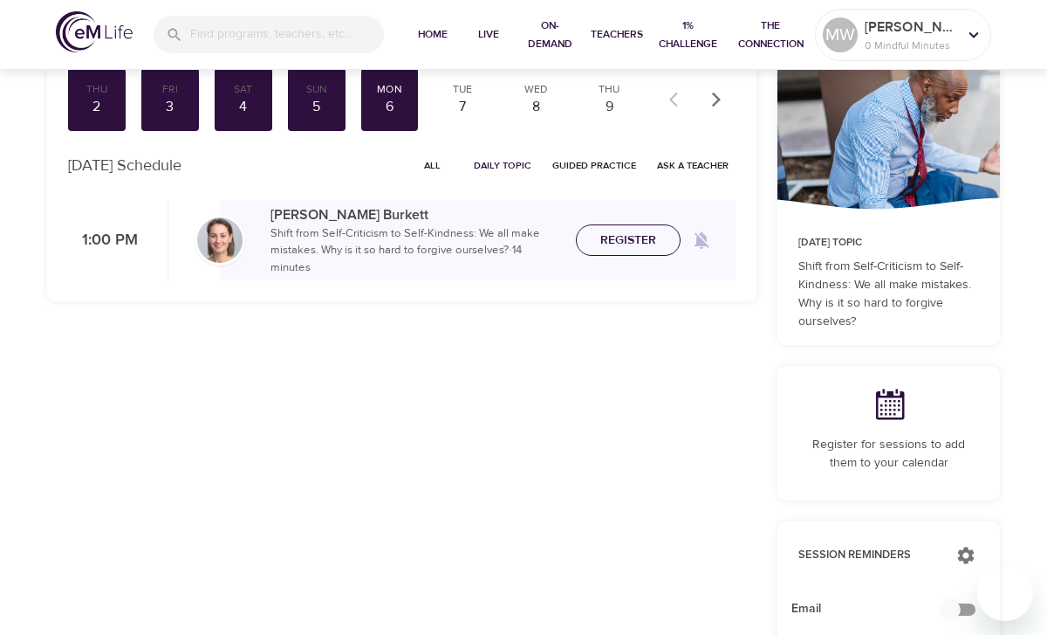
click at [640, 252] on button "Register" at bounding box center [628, 240] width 105 height 32
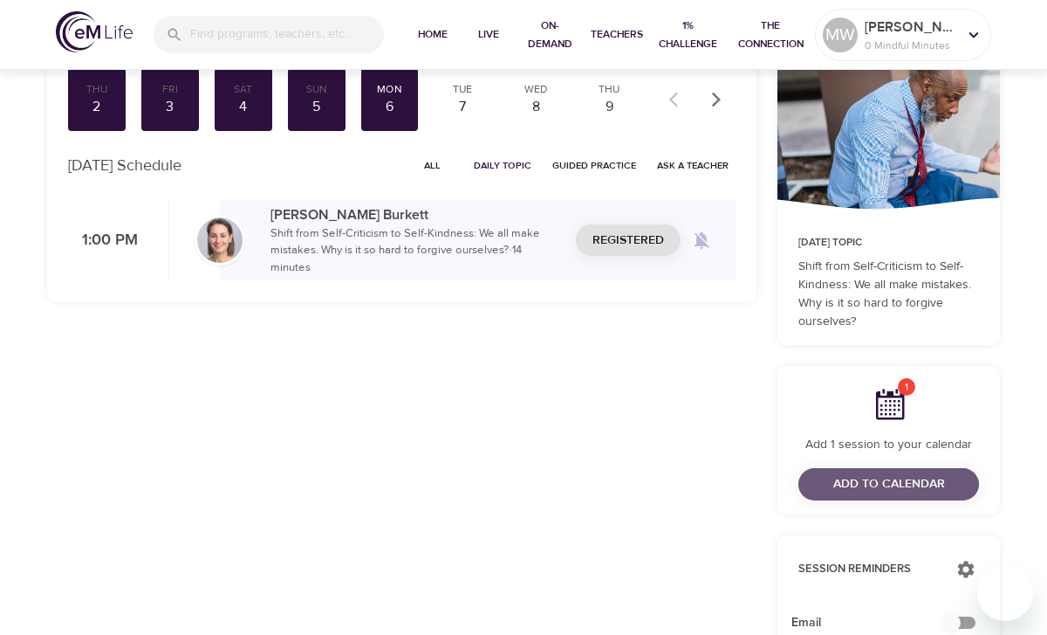
click at [894, 484] on span "Add to Calendar" at bounding box center [890, 484] width 112 height 22
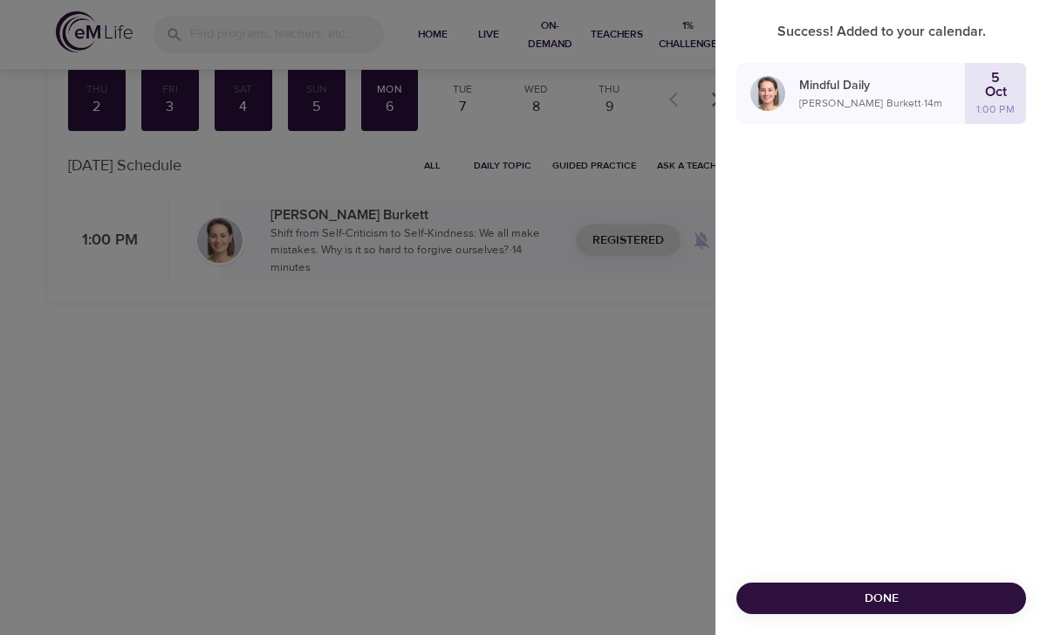
click at [634, 478] on div at bounding box center [523, 317] width 1047 height 635
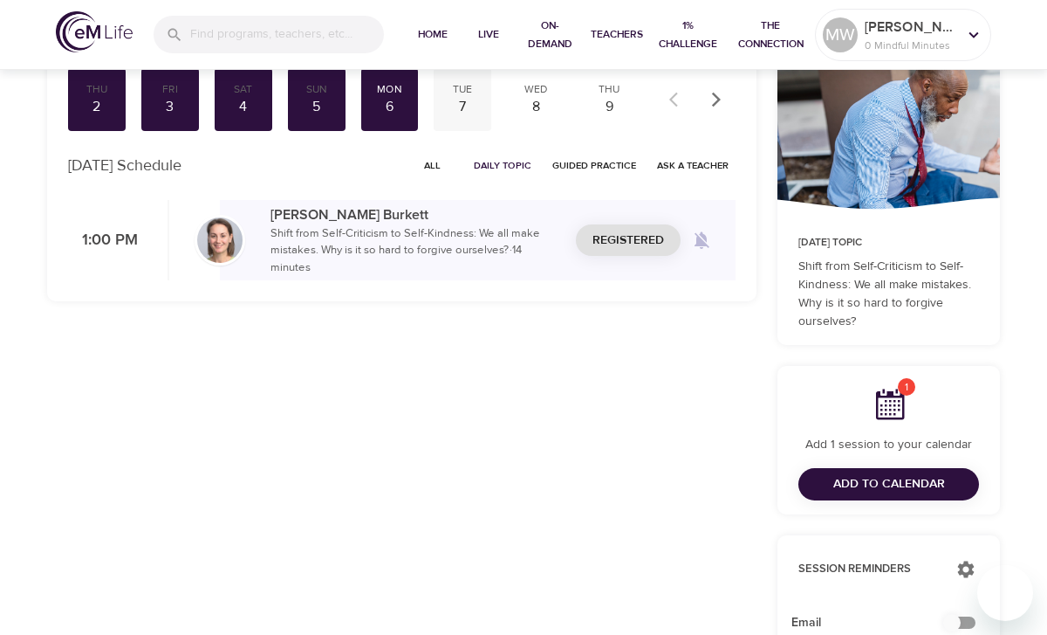
click at [464, 111] on div "7" at bounding box center [463, 107] width 44 height 20
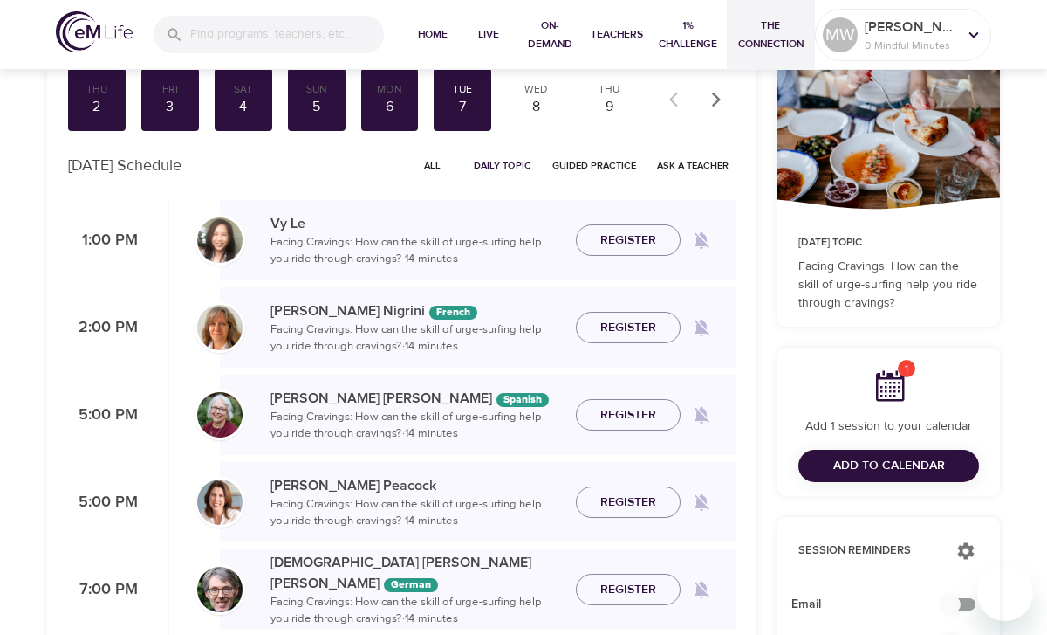
click at [766, 45] on span "The Connection" at bounding box center [771, 35] width 75 height 37
